Goal: Task Accomplishment & Management: Manage account settings

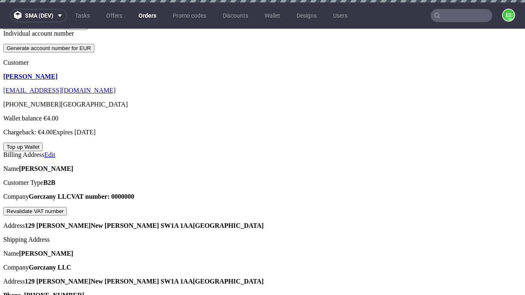
scroll to position [187, 0]
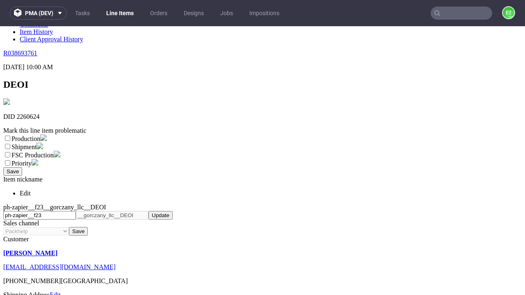
scroll to position [144, 0]
select select "dtp_ca_needed"
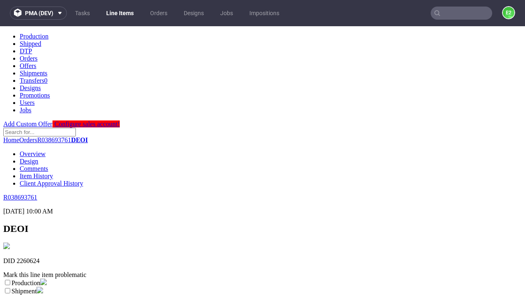
scroll to position [0, 0]
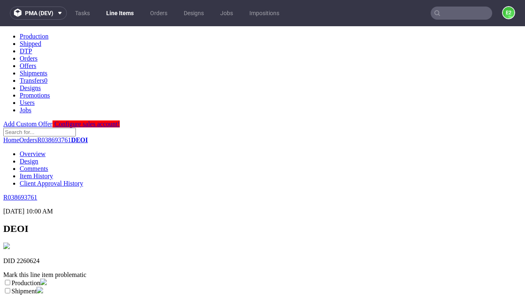
checkbox input "true"
